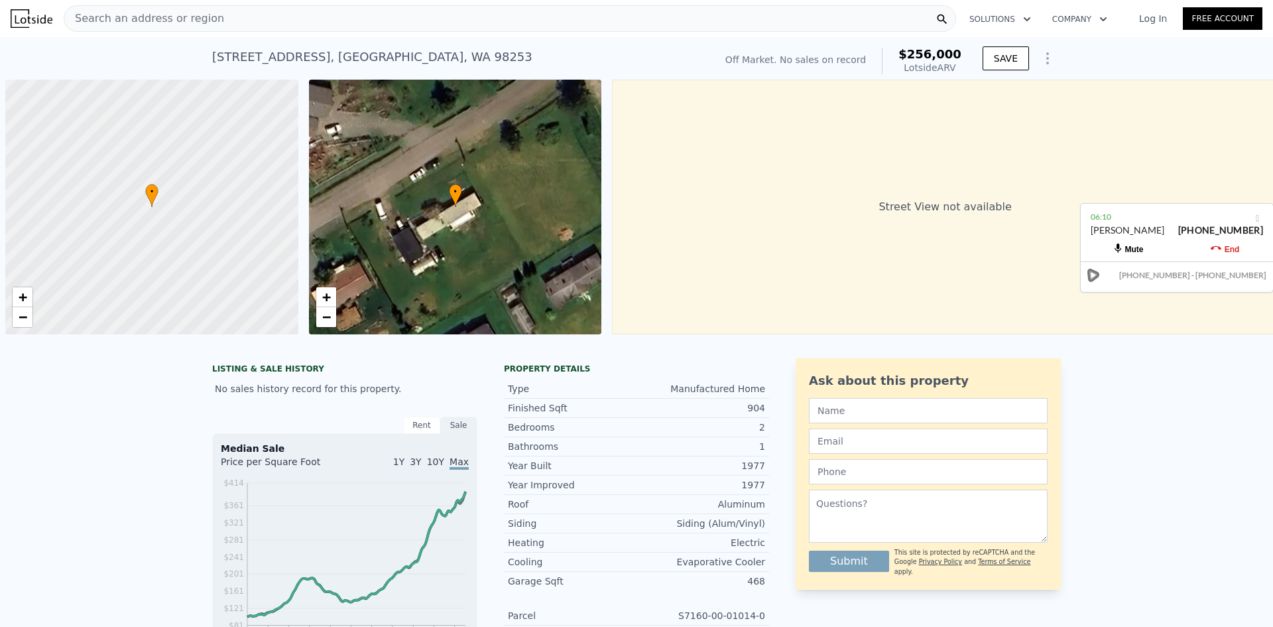
scroll to position [0, 5]
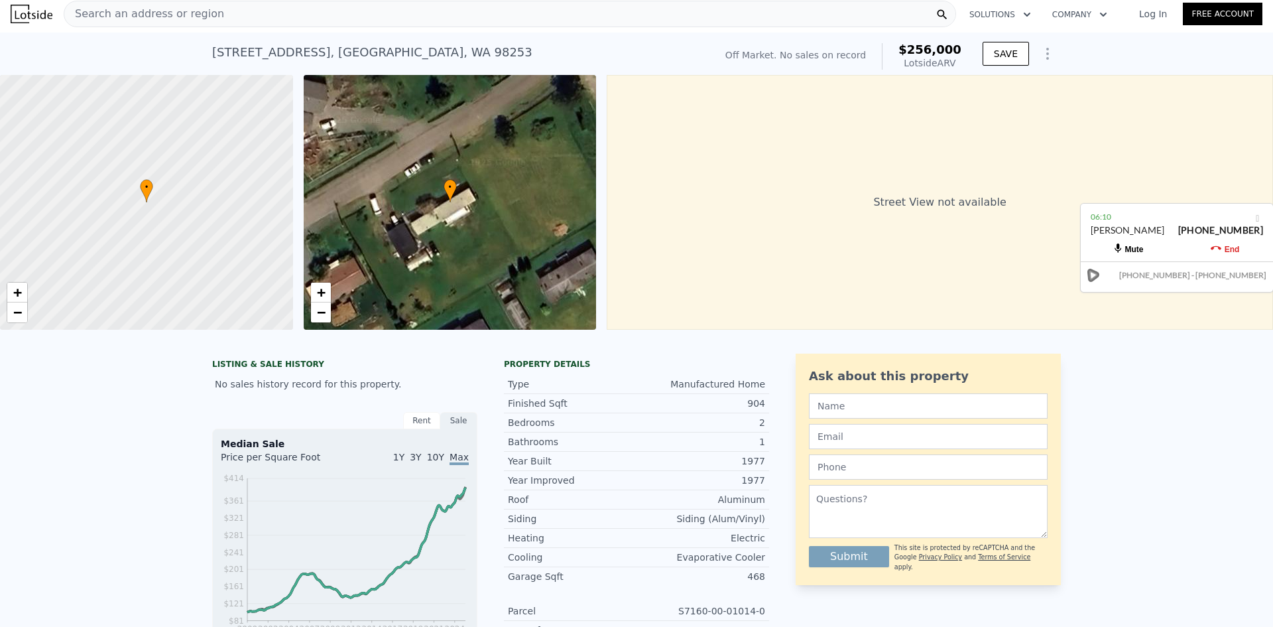
click at [494, 22] on div "Search an address or region" at bounding box center [510, 14] width 892 height 27
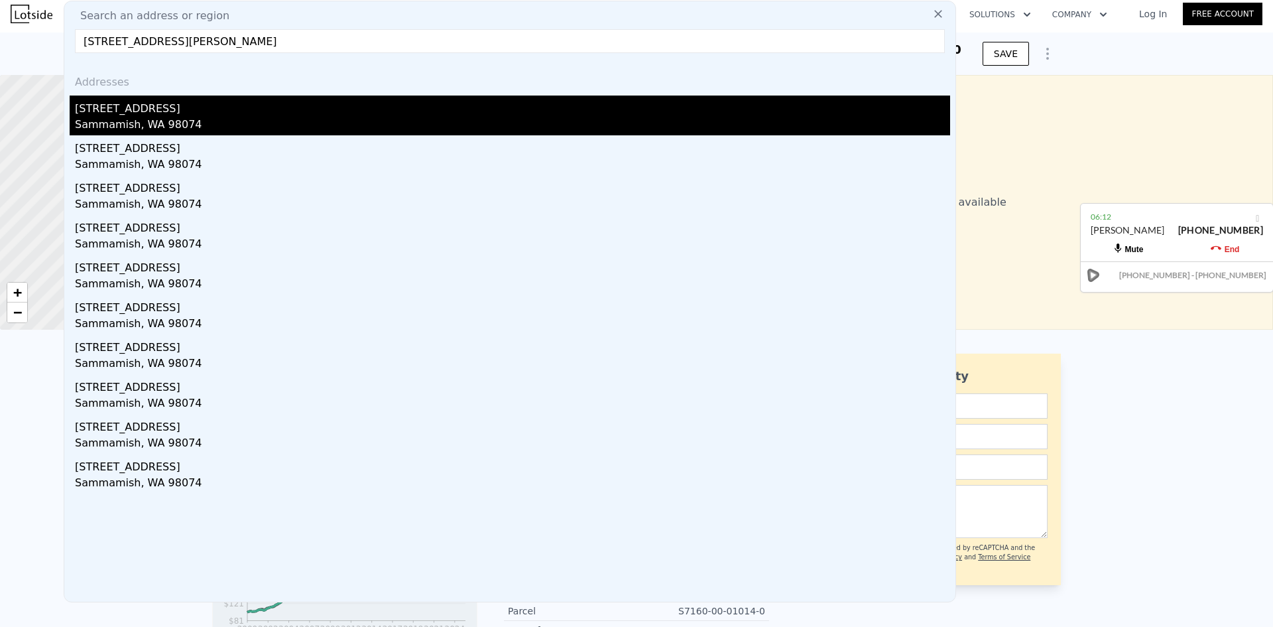
type input "[STREET_ADDRESS][PERSON_NAME]"
click at [314, 119] on div "Sammamish, WA 98074" at bounding box center [512, 126] width 875 height 19
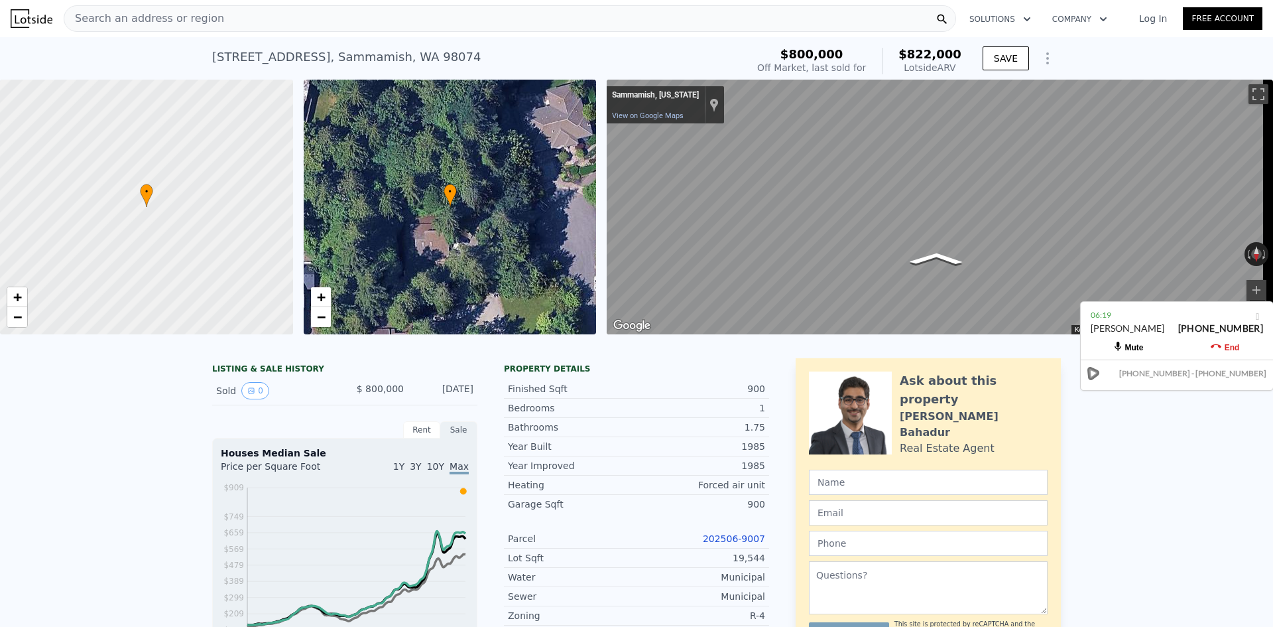
drag, startPoint x: 1233, startPoint y: 219, endPoint x: 1237, endPoint y: 377, distance: 157.9
click at [1237, 322] on div "06:19" at bounding box center [1177, 314] width 172 height 13
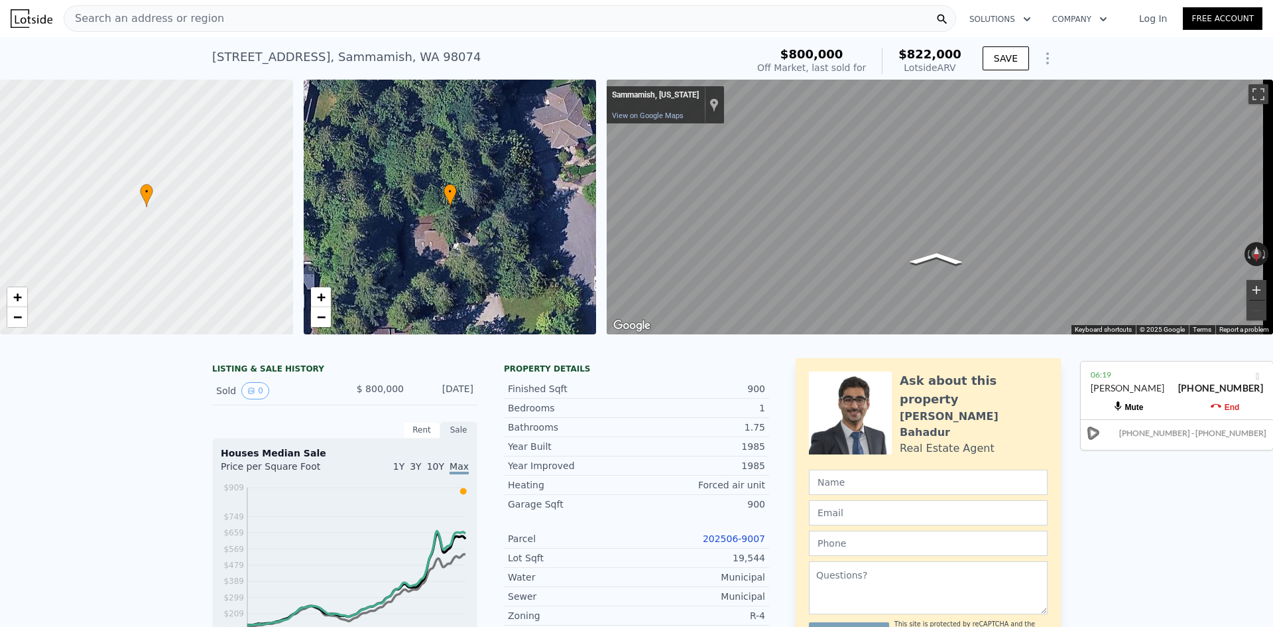
click at [1248, 284] on button "Zoom in" at bounding box center [1257, 290] width 20 height 20
click at [1247, 308] on button "Zoom out" at bounding box center [1257, 310] width 20 height 20
click at [1249, 284] on button "Zoom in" at bounding box center [1257, 290] width 20 height 20
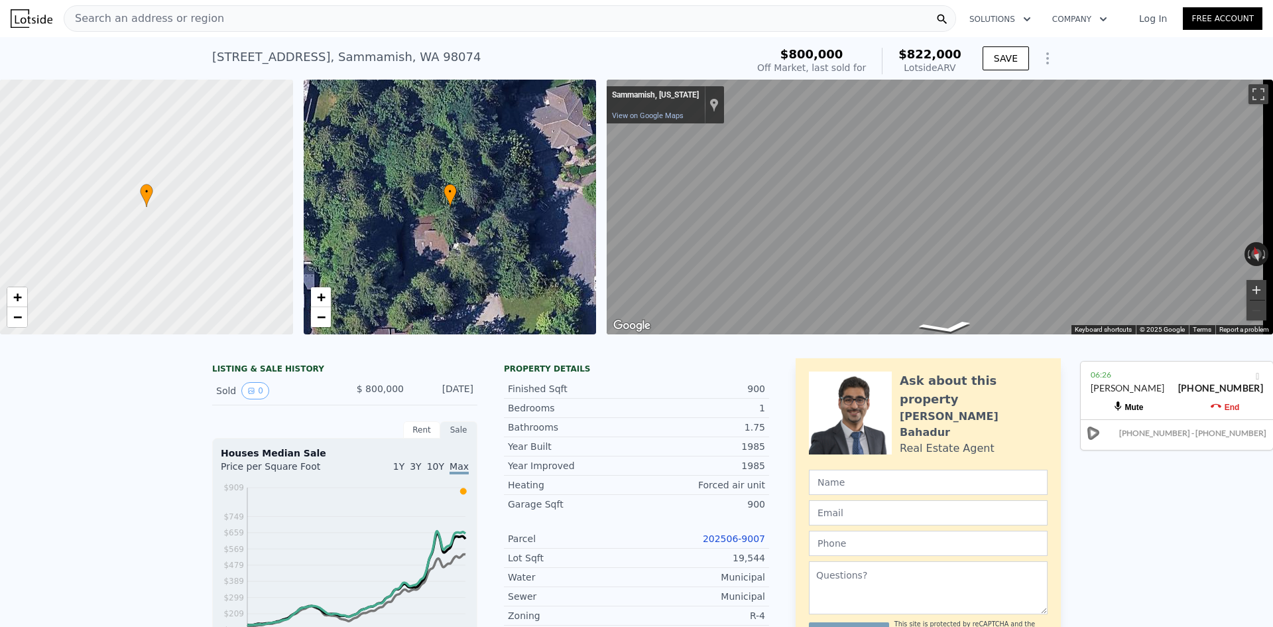
click at [1249, 283] on button "Zoom in" at bounding box center [1257, 290] width 20 height 20
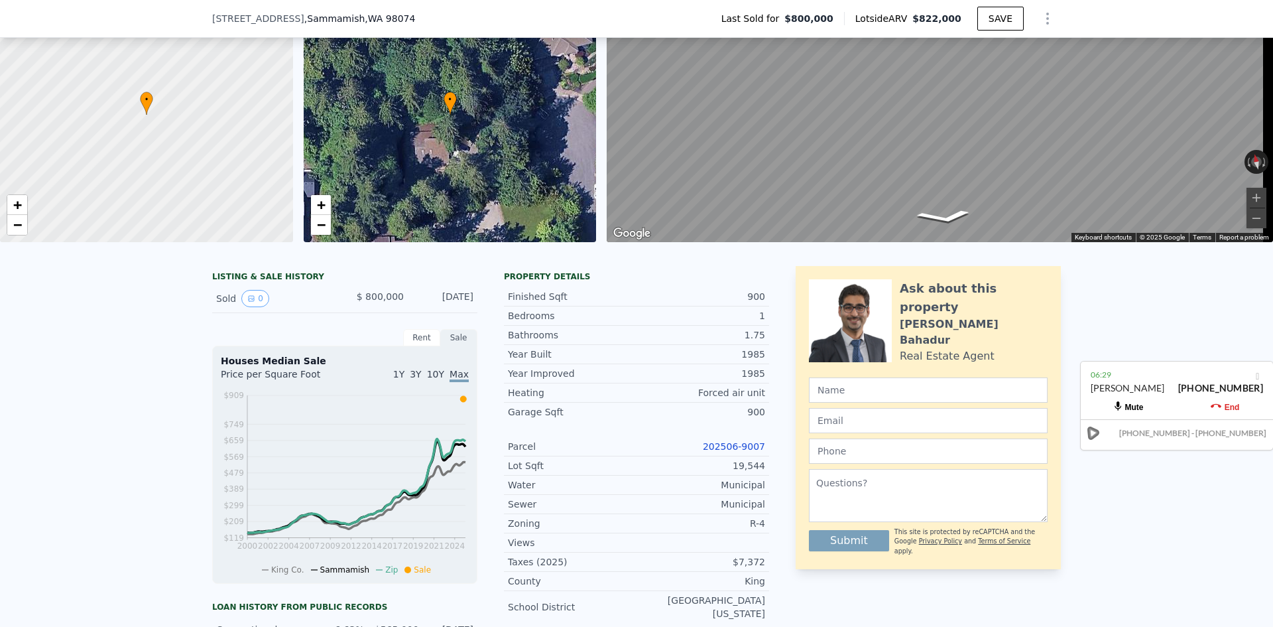
scroll to position [261, 0]
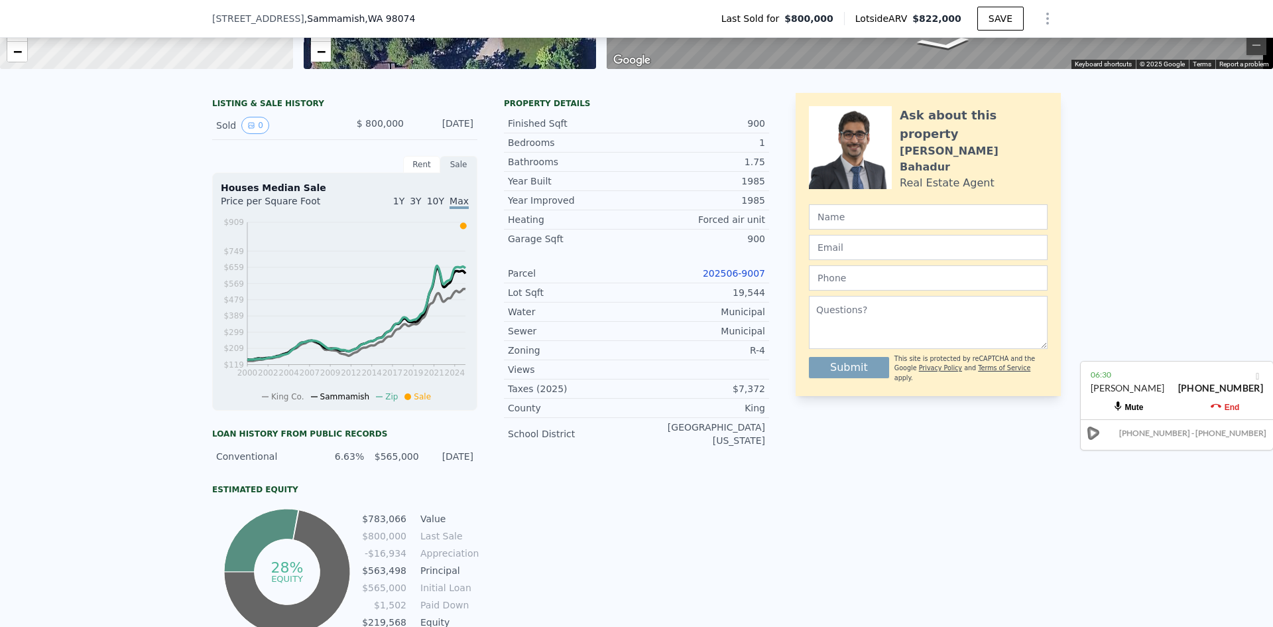
click at [737, 280] on div "202506-9007" at bounding box center [701, 273] width 129 height 13
click at [741, 278] on link "202506-9007" at bounding box center [734, 273] width 62 height 11
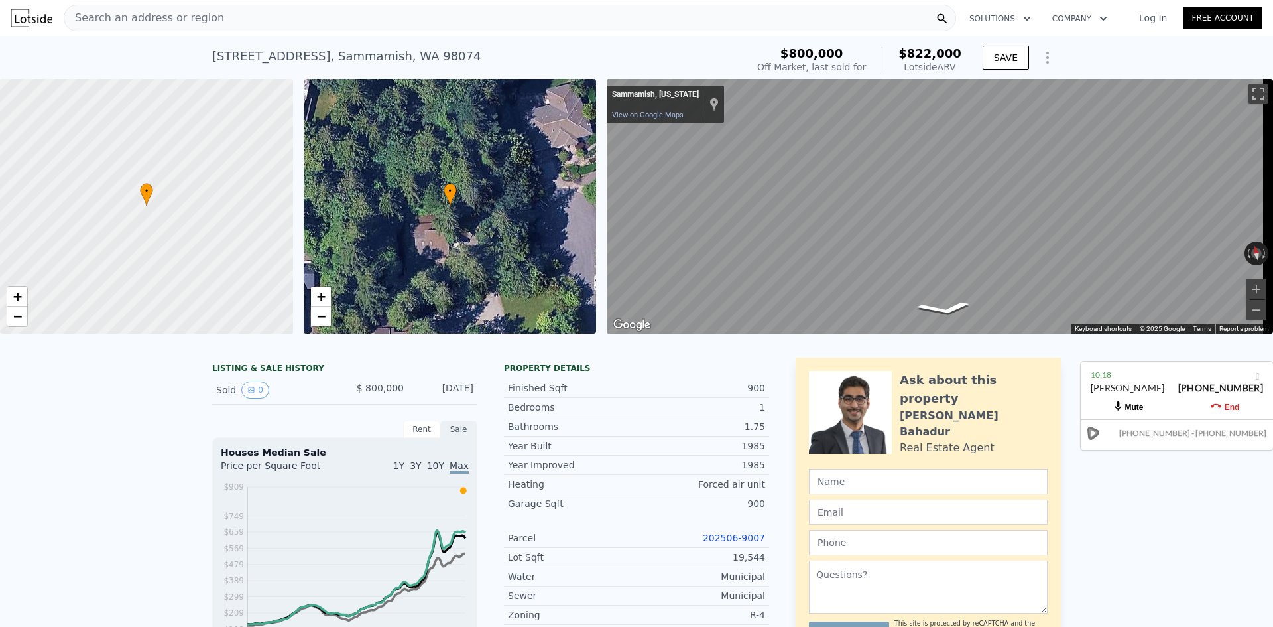
scroll to position [0, 0]
click at [732, 544] on link "202506-9007" at bounding box center [734, 538] width 62 height 11
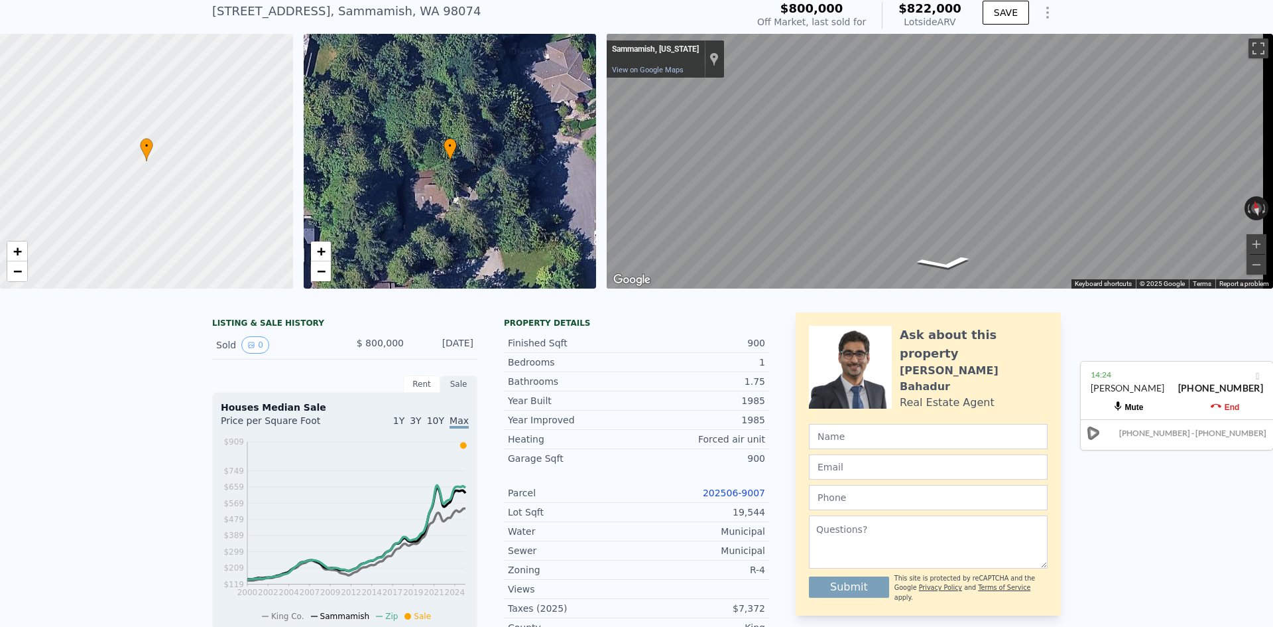
scroll to position [5, 0]
